Goal: Task Accomplishment & Management: Use online tool/utility

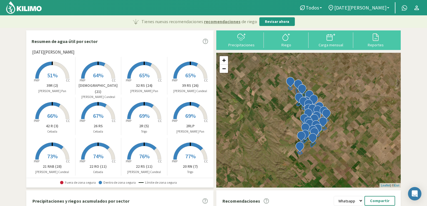
select select "1: Object"
click at [248, 38] on div at bounding box center [241, 37] width 41 height 9
type input "[DATE]"
select select "1: Object"
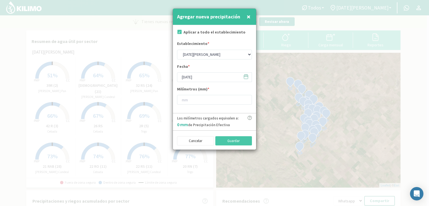
click at [246, 76] on icon at bounding box center [246, 76] width 4 height 0
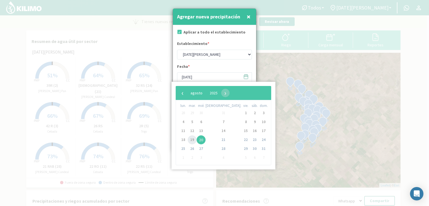
click at [197, 140] on span "19" at bounding box center [192, 139] width 9 height 9
type input "[DATE]"
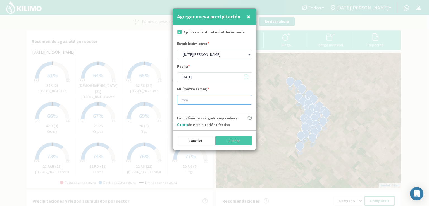
click at [190, 100] on input "number" at bounding box center [214, 100] width 75 height 10
type input "5.5"
click at [225, 141] on button "Guardar" at bounding box center [233, 140] width 37 height 9
type input "[DATE]"
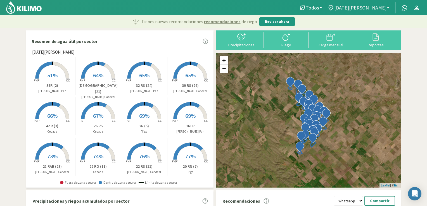
click at [379, 9] on span "[DATE][PERSON_NAME]" at bounding box center [360, 8] width 52 height 6
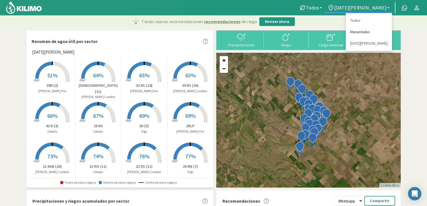
click at [357, 33] on link "Manantiales" at bounding box center [369, 31] width 46 height 11
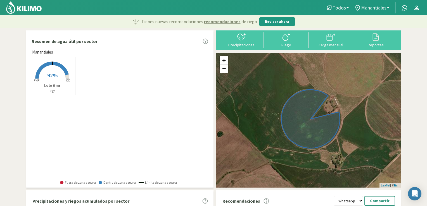
click at [57, 77] on span "92%" at bounding box center [52, 75] width 10 height 7
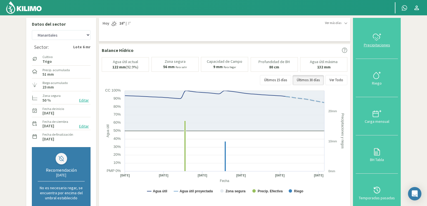
click at [379, 35] on icon at bounding box center [376, 37] width 9 height 9
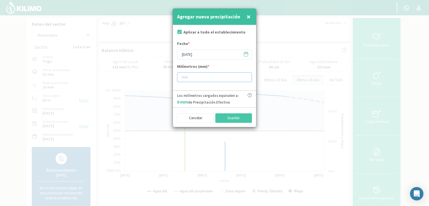
click at [198, 79] on input "number" at bounding box center [214, 77] width 75 height 10
type input "5.5"
click at [247, 55] on icon at bounding box center [245, 53] width 5 height 5
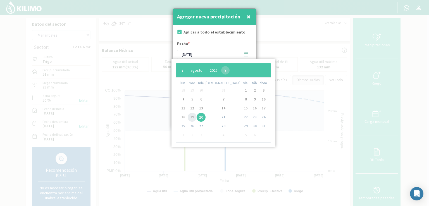
click at [193, 118] on span "19" at bounding box center [192, 117] width 9 height 9
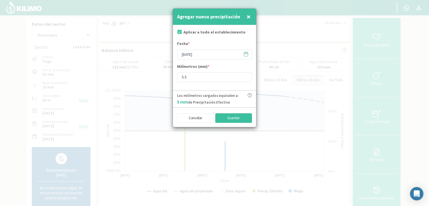
click at [236, 116] on button "Guardar" at bounding box center [233, 117] width 37 height 9
type input "[DATE]"
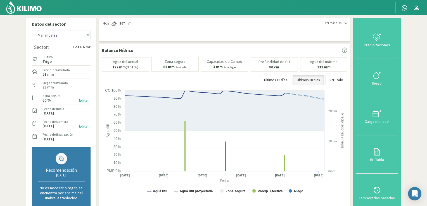
click at [28, 8] on img at bounding box center [24, 7] width 37 height 13
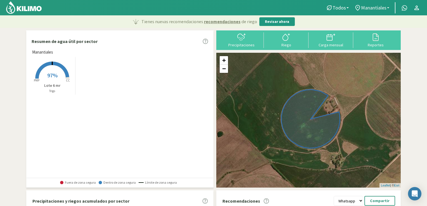
click at [388, 10] on link "Manantiales" at bounding box center [371, 8] width 41 height 11
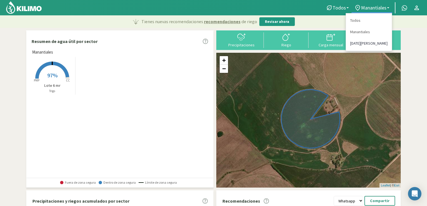
click at [365, 43] on link "[DATE][PERSON_NAME]" at bounding box center [369, 43] width 46 height 11
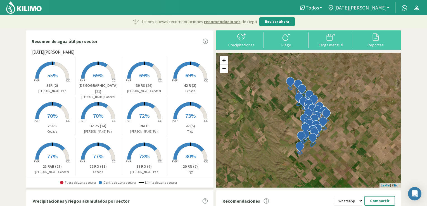
click at [383, 8] on span "[DATE][PERSON_NAME]" at bounding box center [360, 8] width 52 height 6
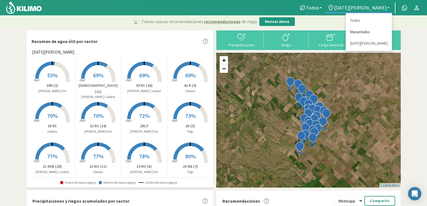
click at [361, 33] on link "Manantiales" at bounding box center [369, 31] width 46 height 11
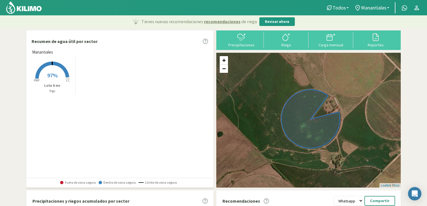
click at [61, 70] on rect at bounding box center [52, 79] width 45 height 45
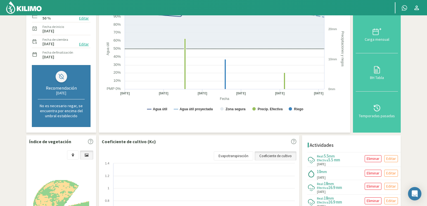
scroll to position [83, 0]
click at [395, 157] on p "Editar" at bounding box center [391, 158] width 10 height 6
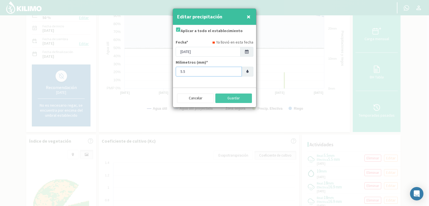
click at [191, 72] on input "5.5" at bounding box center [209, 72] width 66 height 10
type input "5"
type input "10"
click at [223, 99] on button "Guardar" at bounding box center [233, 98] width 37 height 9
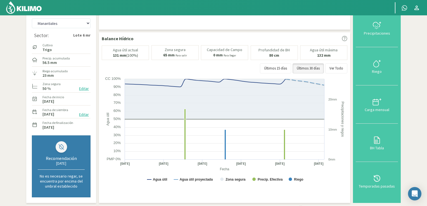
scroll to position [0, 0]
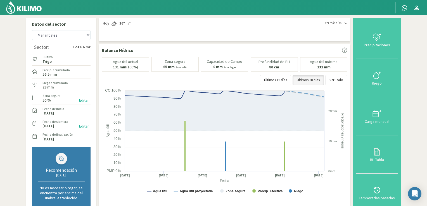
click at [30, 9] on img at bounding box center [24, 7] width 37 height 13
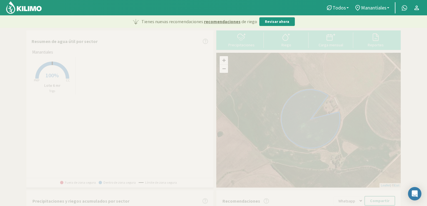
click at [50, 78] on span "100%" at bounding box center [52, 75] width 13 height 7
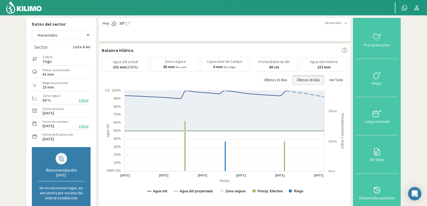
click at [427, 95] on section "Datos del sector [GEOGRAPHIC_DATA] [DATE][GEOGRAPHIC_DATA][PERSON_NAME]: Lote 6…" at bounding box center [213, 192] width 427 height 355
click at [24, 9] on img at bounding box center [24, 7] width 37 height 13
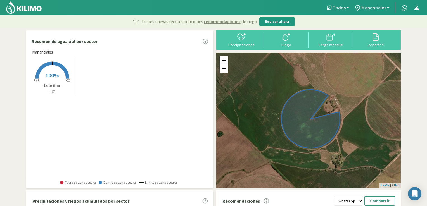
click at [56, 85] on p "Lote 6 mr" at bounding box center [52, 86] width 46 height 6
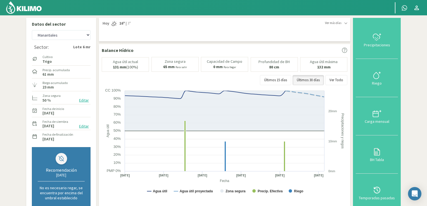
click at [28, 9] on img at bounding box center [24, 7] width 37 height 13
